Goal: Task Accomplishment & Management: Complete application form

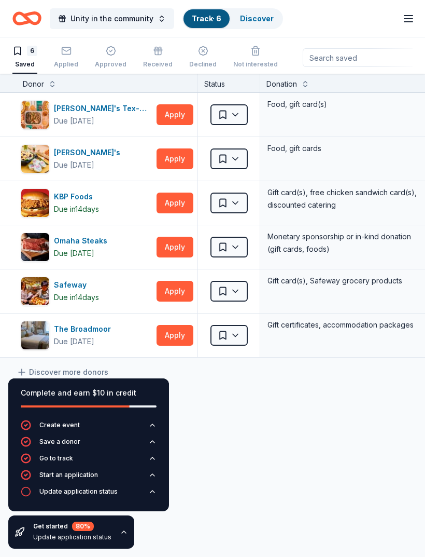
scroll to position [1, 0]
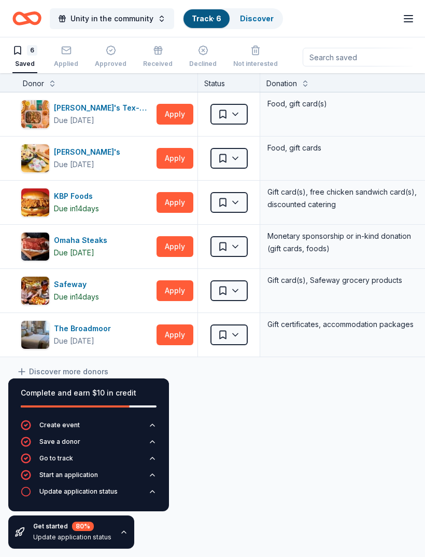
click at [178, 251] on button "Apply" at bounding box center [175, 246] width 37 height 21
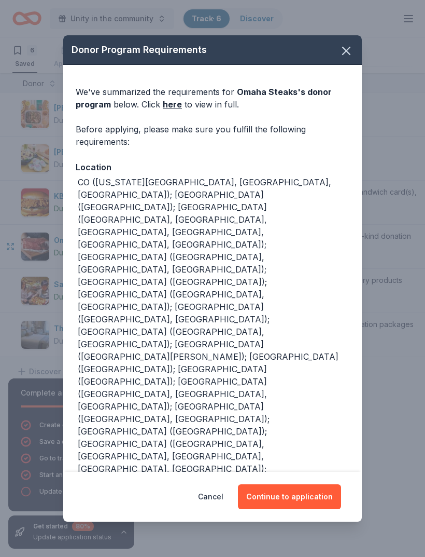
click at [315, 495] on button "Continue to application" at bounding box center [289, 496] width 103 height 25
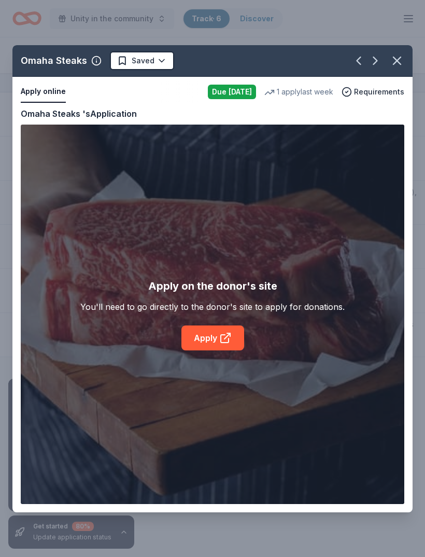
click at [223, 343] on div "Omaha Steaks Saved Apply online Due [DATE] 1 apply last week Requirements Copy …" at bounding box center [212, 278] width 401 height 467
click at [229, 328] on div "Omaha Steaks Saved Apply online Due [DATE] 1 apply last week Requirements Copy …" at bounding box center [212, 278] width 401 height 467
click at [224, 335] on div "Omaha Steaks Saved Apply online Due [DATE] 1 apply last week Requirements Copy …" at bounding box center [212, 278] width 401 height 467
click at [404, 66] on icon "button" at bounding box center [397, 60] width 15 height 15
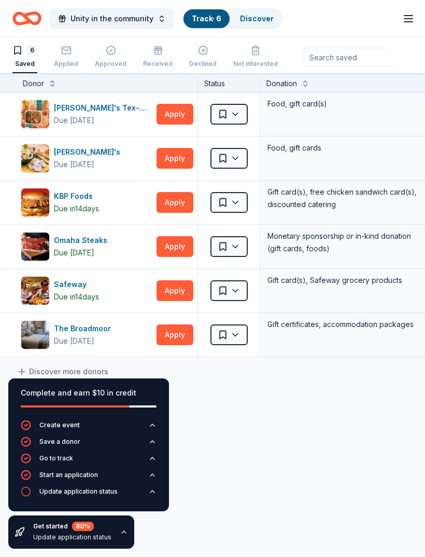
click at [146, 23] on span "Unity in the community" at bounding box center [112, 18] width 83 height 12
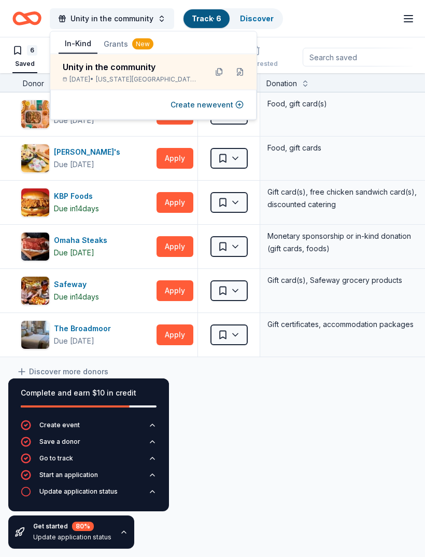
click at [181, 299] on button "Apply" at bounding box center [175, 290] width 37 height 21
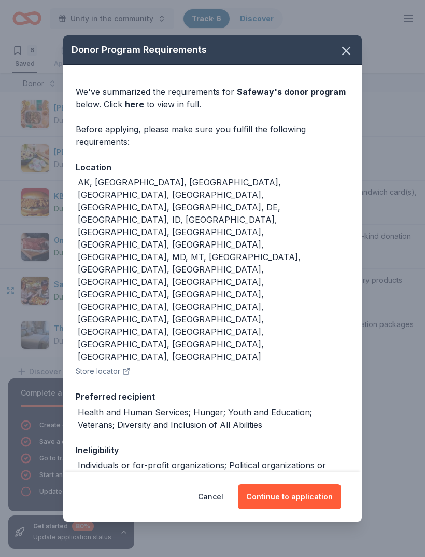
click at [315, 492] on button "Continue to application" at bounding box center [289, 496] width 103 height 25
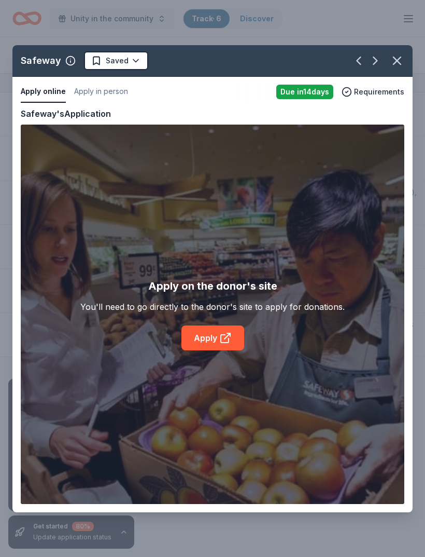
click at [224, 346] on div "Safeway Saved Apply online Apply in person Due [DATE] Requirements Copy and pas…" at bounding box center [212, 278] width 401 height 467
click at [232, 347] on div "Safeway Saved Apply online Apply in person Due [DATE] Requirements Copy and pas…" at bounding box center [212, 278] width 401 height 467
click at [396, 67] on icon "button" at bounding box center [397, 60] width 15 height 15
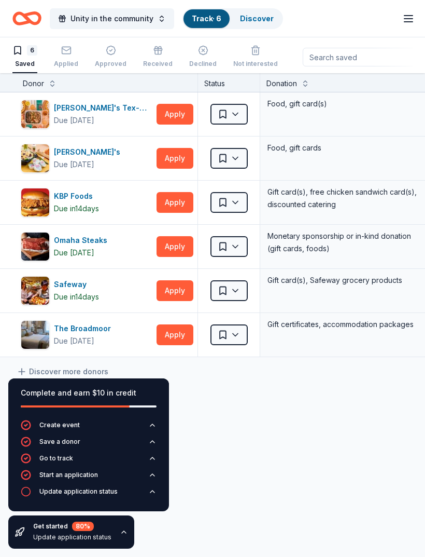
scroll to position [0, 0]
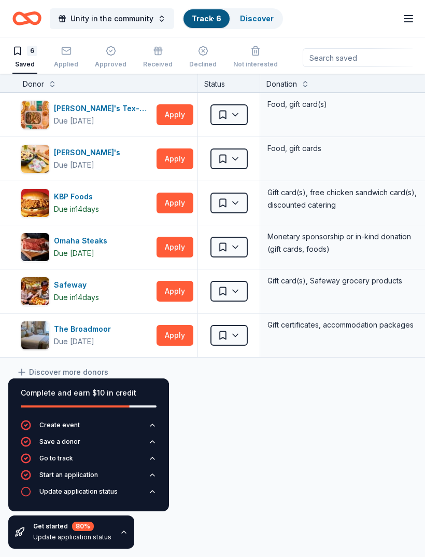
click at [67, 59] on div "Applied" at bounding box center [66, 57] width 24 height 23
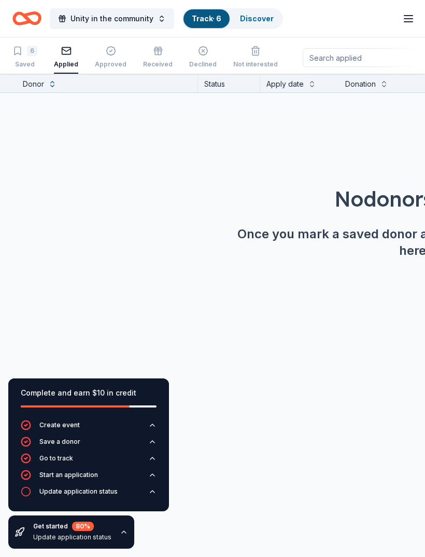
click at [21, 59] on div "6 Saved" at bounding box center [24, 57] width 25 height 23
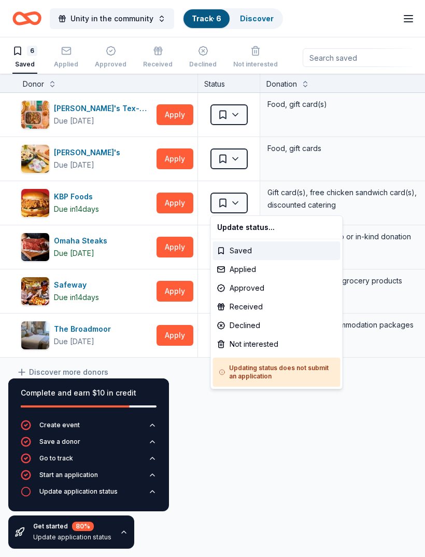
click at [316, 457] on html "Unity in the community Track · 6 Discover Start free trial Earn Rewards 6 Saved…" at bounding box center [212, 278] width 425 height 557
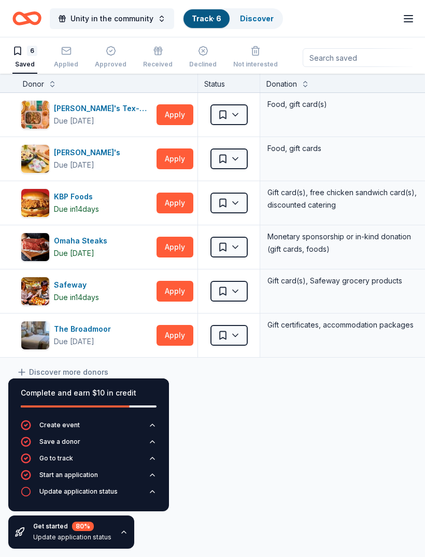
click at [90, 435] on button "Create event" at bounding box center [89, 428] width 136 height 17
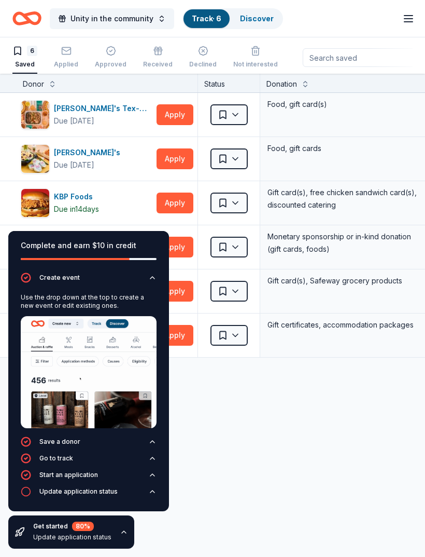
click at [34, 26] on icon "Home" at bounding box center [26, 18] width 29 height 24
click at [25, 58] on div "6 Saved" at bounding box center [24, 57] width 25 height 23
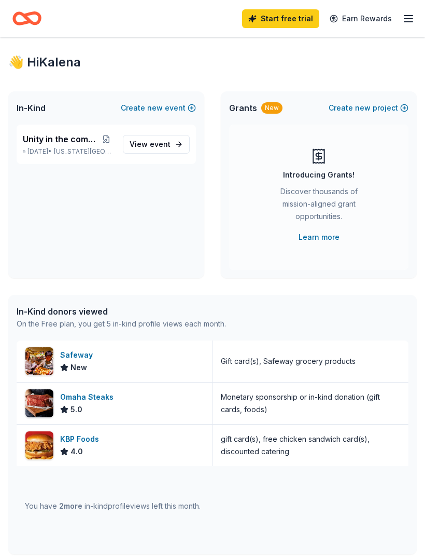
click at [165, 149] on span "View event" at bounding box center [150, 144] width 41 height 12
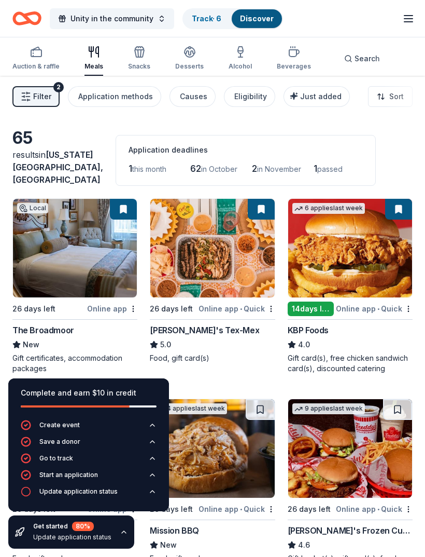
click at [144, 96] on div "Application methods" at bounding box center [115, 96] width 75 height 12
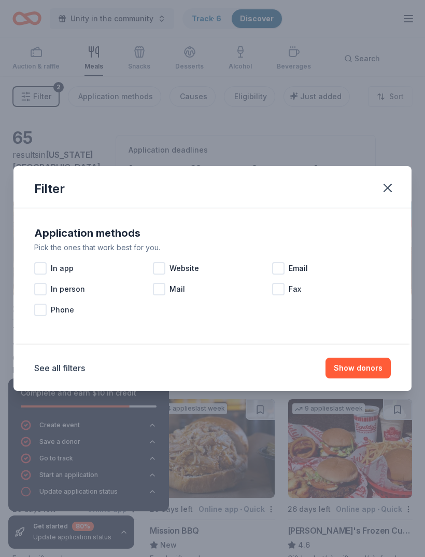
click at [160, 270] on div at bounding box center [159, 268] width 12 height 12
click at [283, 262] on div at bounding box center [278, 268] width 12 height 12
click at [365, 363] on button "Show 40 donors" at bounding box center [353, 367] width 76 height 21
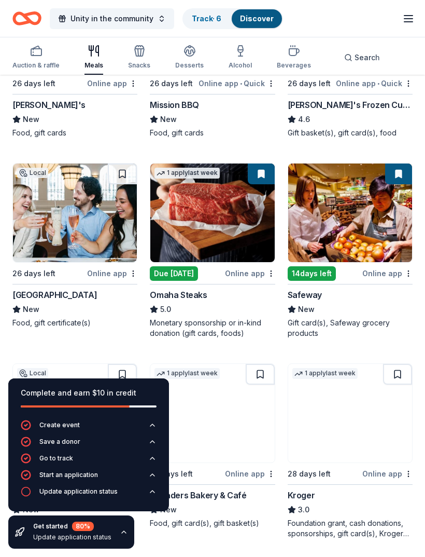
scroll to position [441, 0]
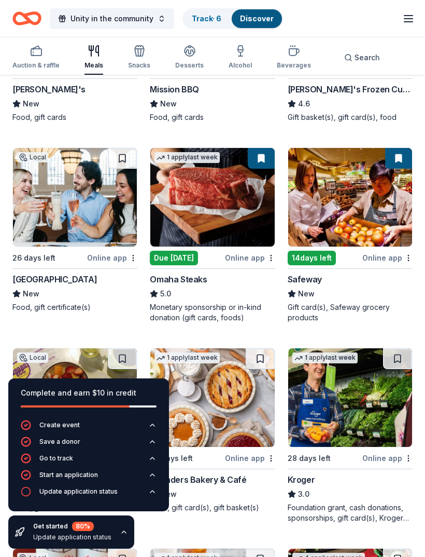
click at [143, 486] on button "Start an application" at bounding box center [89, 478] width 136 height 17
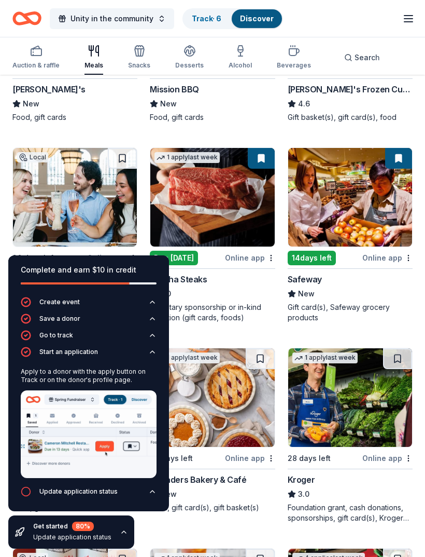
click at [80, 112] on div "Food, gift cards" at bounding box center [74, 117] width 125 height 10
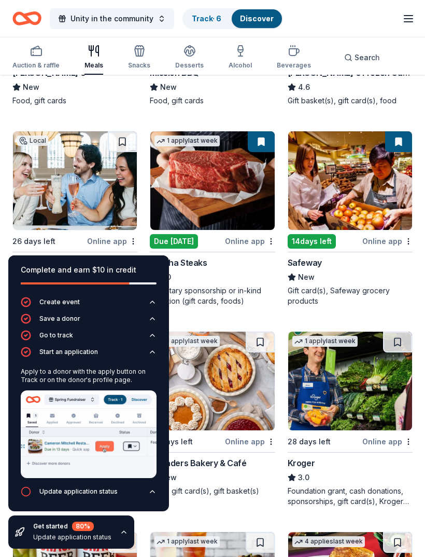
click at [154, 495] on icon "button" at bounding box center [152, 491] width 8 height 8
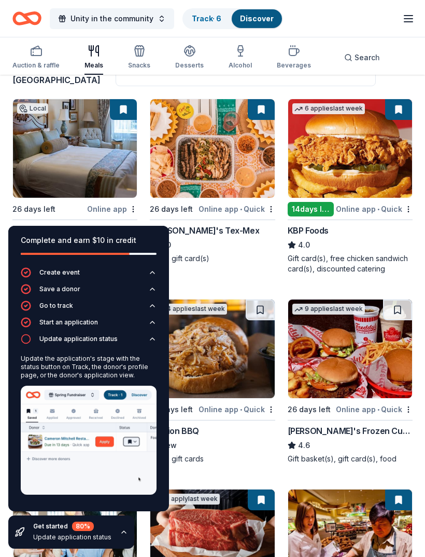
scroll to position [92, 0]
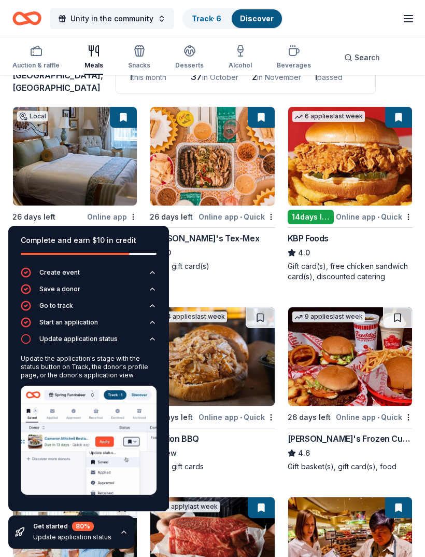
click at [221, 12] on div "Track · 6" at bounding box center [207, 18] width 46 height 19
click at [217, 22] on link "Track · 6" at bounding box center [207, 18] width 30 height 9
click at [211, 21] on link "Track · 6" at bounding box center [207, 18] width 30 height 9
click at [208, 22] on link "Track · 6" at bounding box center [207, 18] width 30 height 9
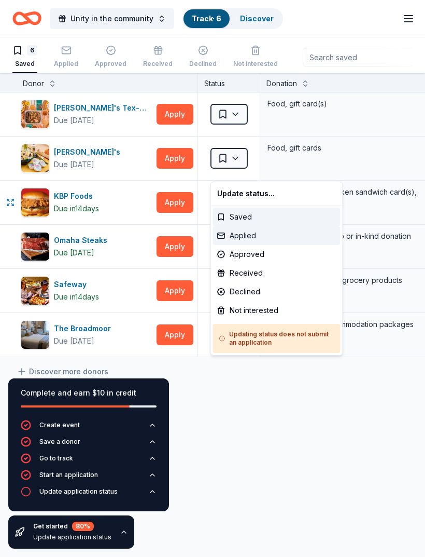
click at [244, 232] on div "Applied" at bounding box center [277, 235] width 128 height 19
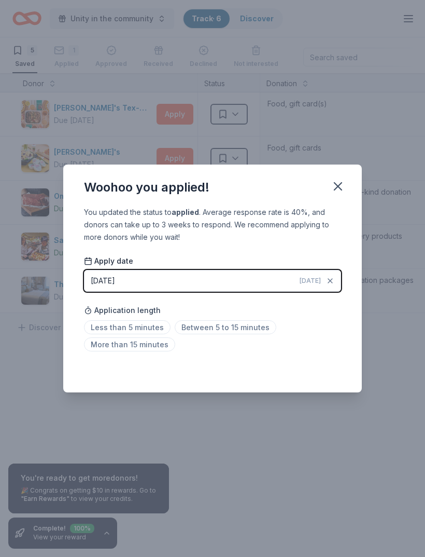
click at [339, 184] on icon "button" at bounding box center [338, 186] width 15 height 15
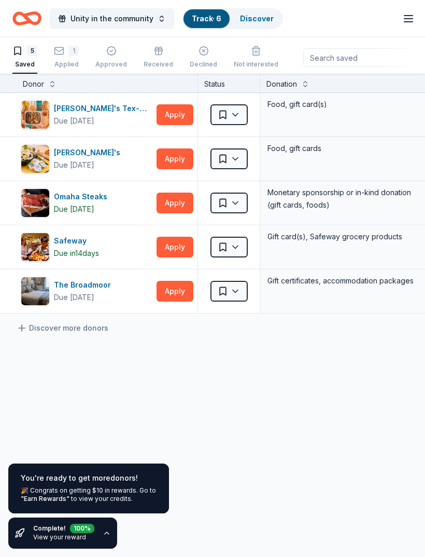
click at [191, 117] on button "Apply" at bounding box center [175, 114] width 37 height 21
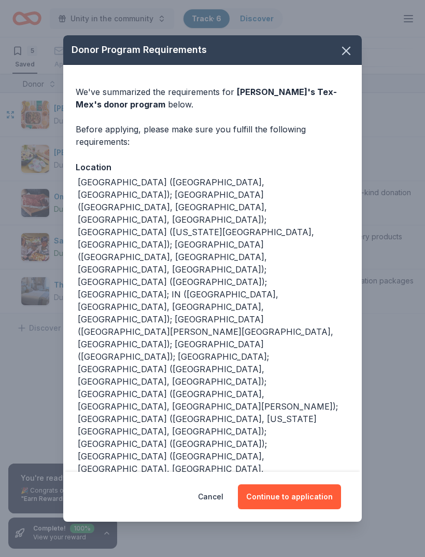
click at [339, 484] on button "Continue to application" at bounding box center [289, 496] width 103 height 25
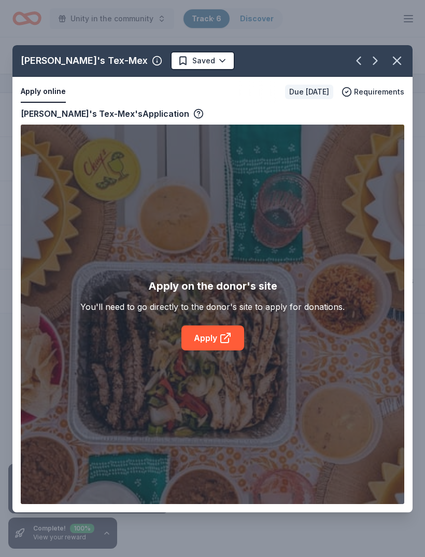
click at [218, 343] on link "Apply" at bounding box center [213, 337] width 63 height 25
click at [227, 342] on icon at bounding box center [225, 339] width 8 height 8
click at [171, 69] on button "Saved" at bounding box center [203, 60] width 64 height 19
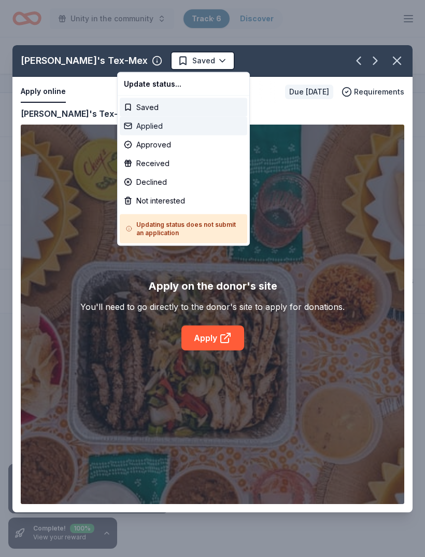
click at [172, 124] on div "Applied" at bounding box center [184, 126] width 128 height 19
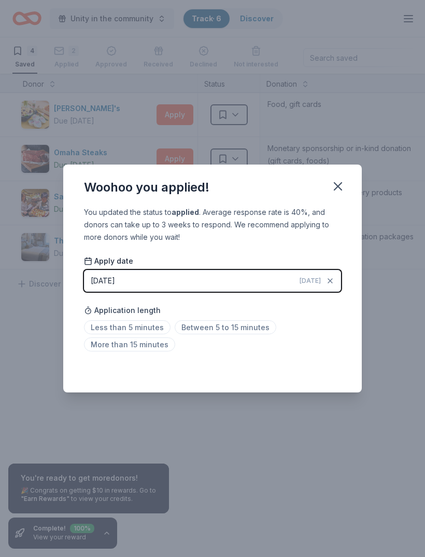
click at [282, 289] on button "[DATE] [DATE]" at bounding box center [212, 281] width 257 height 22
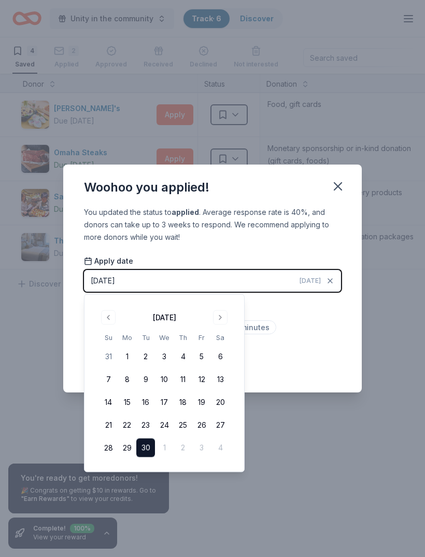
click at [147, 444] on button "30" at bounding box center [145, 447] width 19 height 19
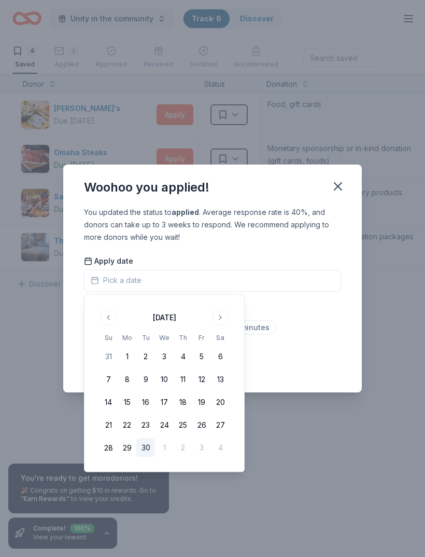
click at [280, 278] on button "Pick a date" at bounding box center [212, 281] width 257 height 22
click at [147, 441] on button "30" at bounding box center [145, 447] width 19 height 19
click at [340, 239] on div "You updated the status to applied . Average response rate is 40%, and donors ca…" at bounding box center [212, 224] width 257 height 37
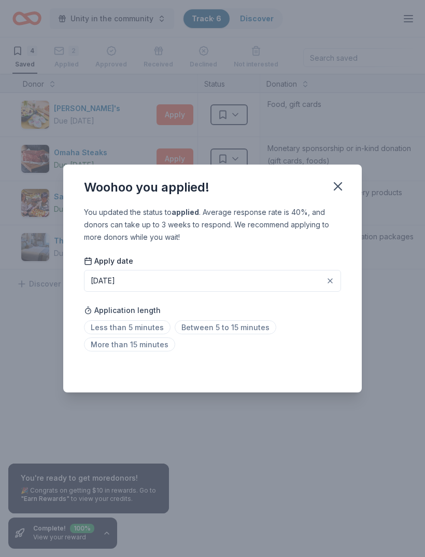
click at [148, 329] on span "Less than 5 minutes" at bounding box center [127, 327] width 87 height 14
click at [346, 185] on button "button" at bounding box center [338, 186] width 23 height 23
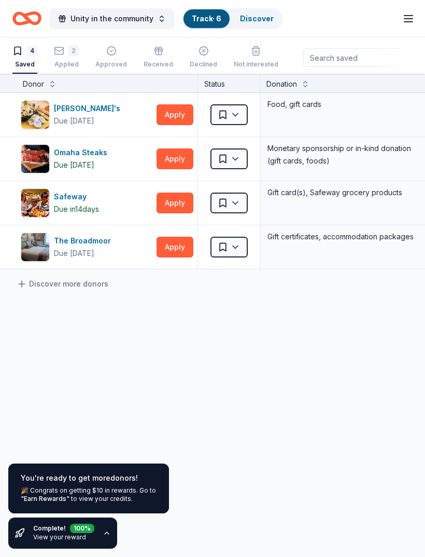
click at [65, 533] on link "View your reward" at bounding box center [59, 537] width 53 height 8
click at [413, 13] on icon "button" at bounding box center [409, 18] width 12 height 12
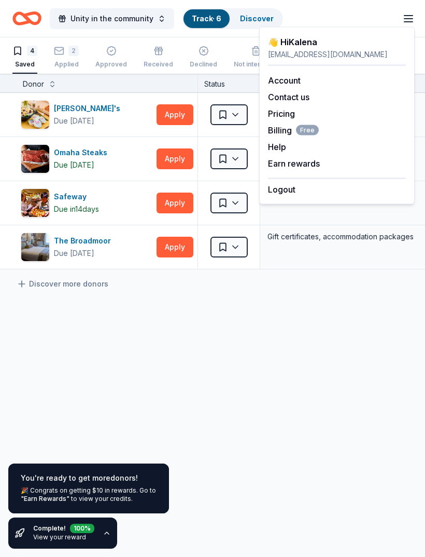
click at [295, 188] on button "Logout" at bounding box center [281, 189] width 27 height 12
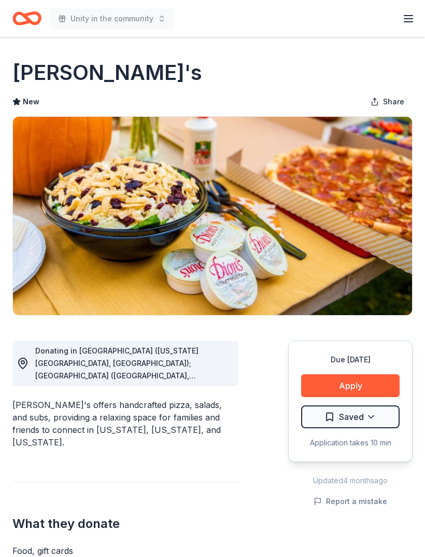
click at [358, 382] on button "Apply" at bounding box center [350, 385] width 99 height 23
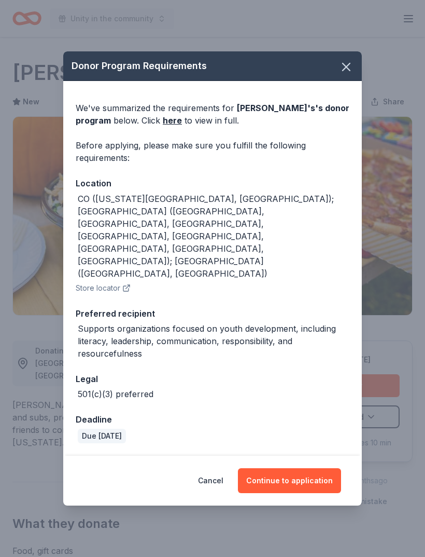
click at [304, 468] on button "Continue to application" at bounding box center [289, 480] width 103 height 25
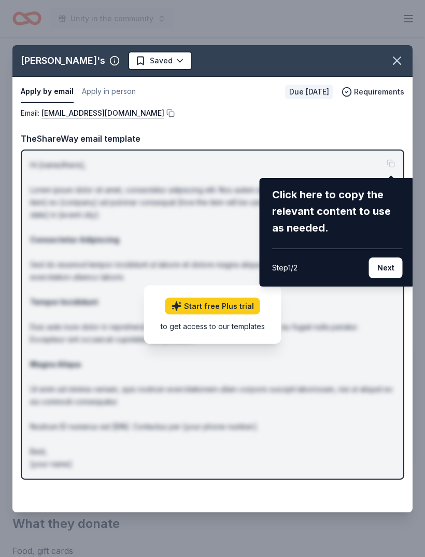
click at [392, 265] on button "Next" at bounding box center [386, 267] width 34 height 21
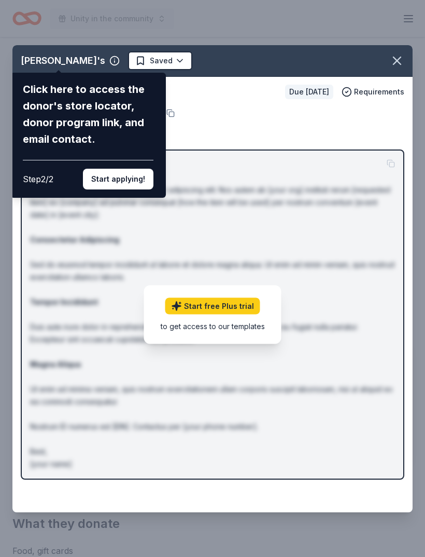
click at [136, 169] on button "Start applying!" at bounding box center [118, 179] width 71 height 21
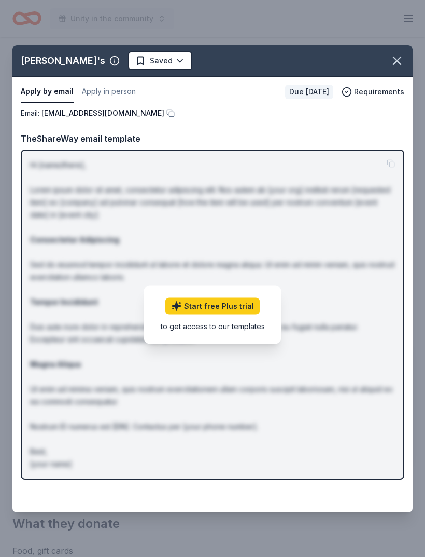
click at [249, 309] on link "Start free Plus trial" at bounding box center [212, 305] width 95 height 17
click at [400, 64] on icon "button" at bounding box center [397, 60] width 15 height 15
